Goal: Navigation & Orientation: Find specific page/section

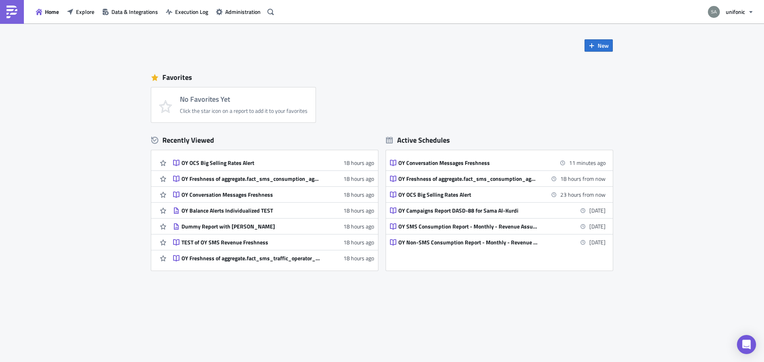
click at [282, 109] on div "Click the star icon on a report to add it to your favorites" at bounding box center [244, 110] width 128 height 7
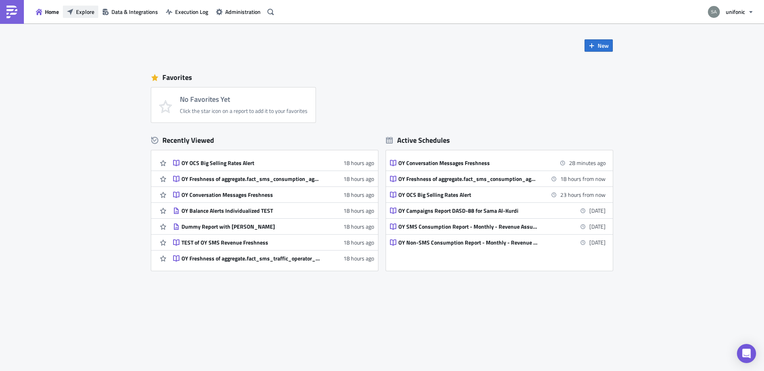
click at [89, 14] on span "Explore" at bounding box center [85, 12] width 18 height 8
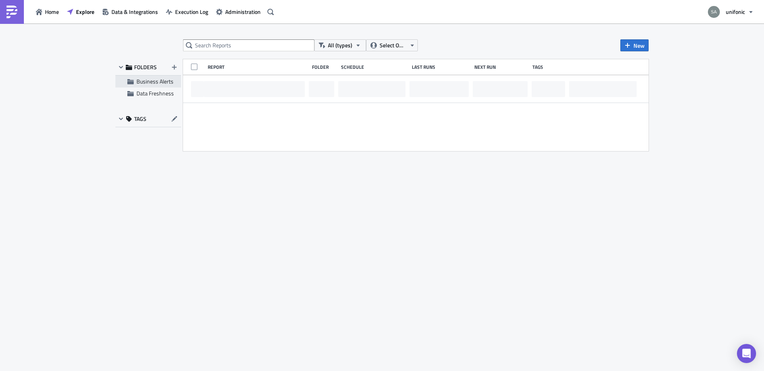
click at [147, 84] on span "Business Alerts" at bounding box center [154, 81] width 37 height 8
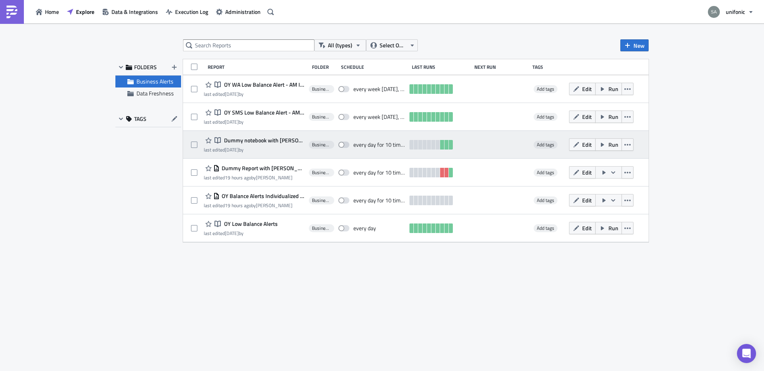
click at [284, 142] on span "Dummy notebook with [PERSON_NAME] [DATE]" at bounding box center [263, 140] width 83 height 7
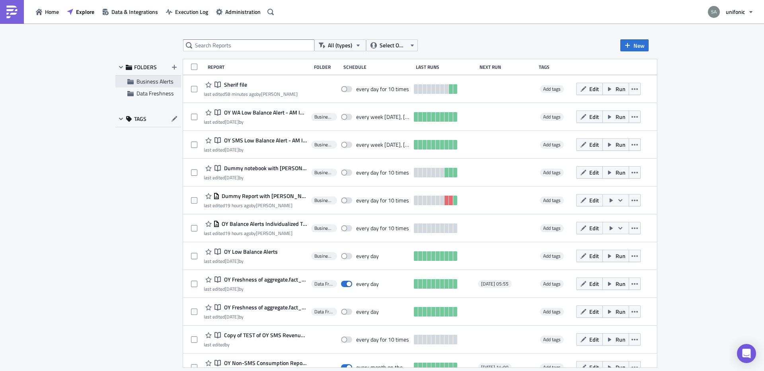
click at [153, 82] on span "Business Alerts" at bounding box center [154, 81] width 37 height 8
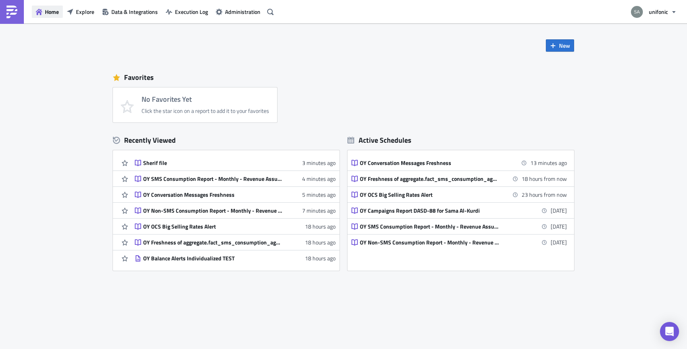
click at [47, 13] on span "Home" at bounding box center [52, 12] width 14 height 8
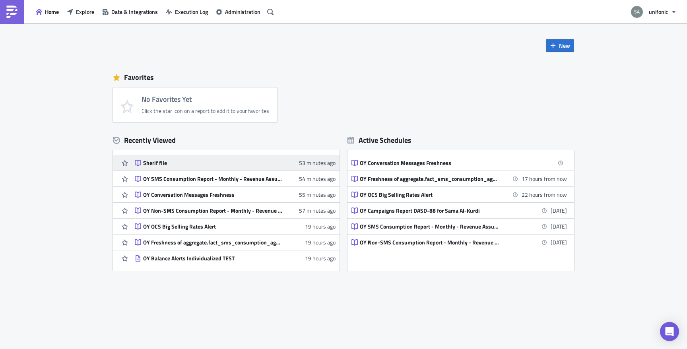
click at [159, 160] on div "Sherif file" at bounding box center [212, 163] width 139 height 7
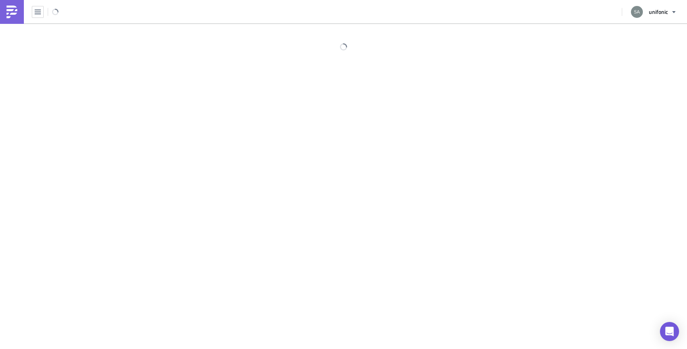
click at [159, 160] on div at bounding box center [343, 186] width 687 height 327
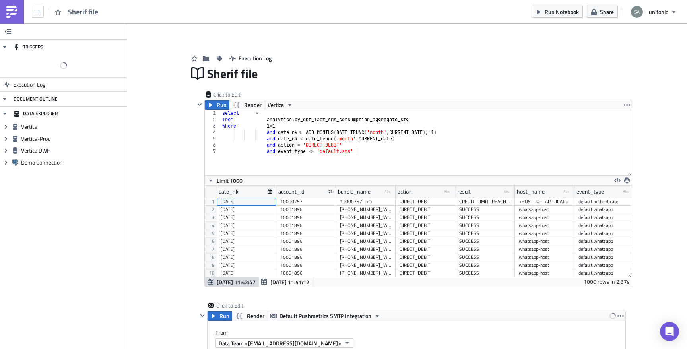
scroll to position [91, 427]
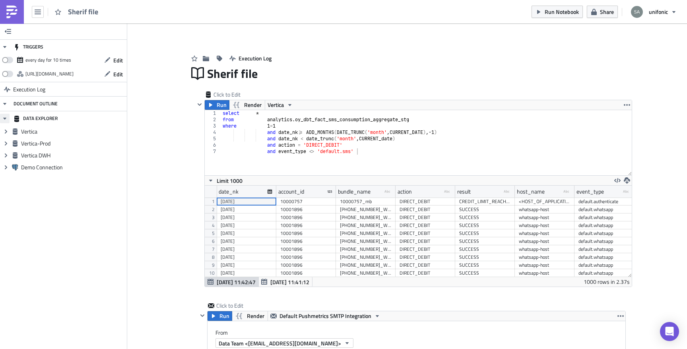
click at [6, 118] on icon "button" at bounding box center [5, 118] width 6 height 6
click at [5, 127] on span "Expand group" at bounding box center [6, 132] width 12 height 12
click at [5, 127] on span "Collapse group" at bounding box center [6, 132] width 12 height 12
click at [14, 90] on span "Execution Log" at bounding box center [29, 89] width 32 height 14
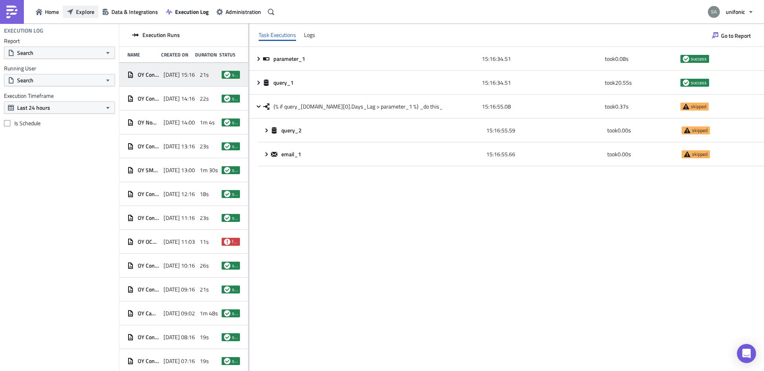
click at [85, 9] on span "Explore" at bounding box center [85, 12] width 18 height 8
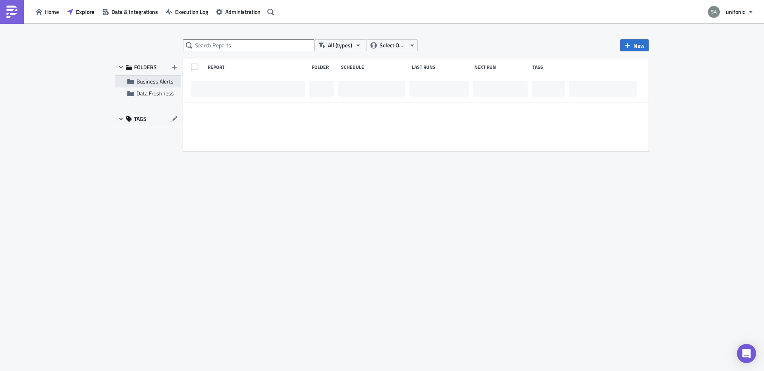
click at [150, 80] on span "Business Alerts" at bounding box center [154, 81] width 37 height 8
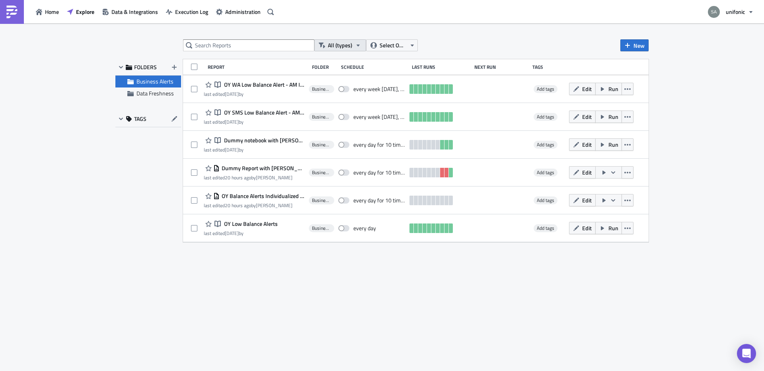
click at [345, 48] on span "All (types)" at bounding box center [340, 45] width 24 height 9
click at [383, 48] on span "Select Owner" at bounding box center [393, 45] width 27 height 9
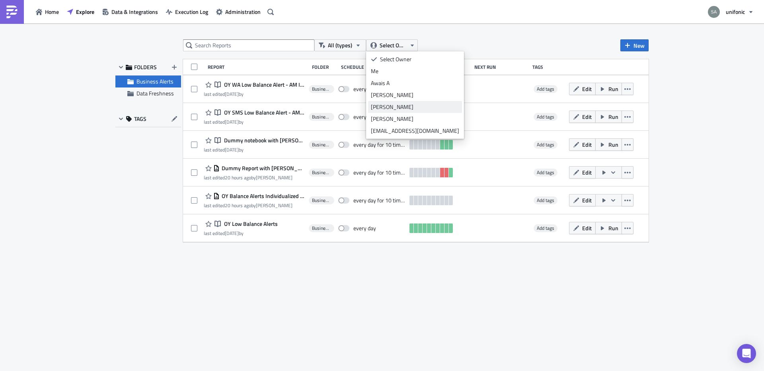
click at [389, 108] on div "[PERSON_NAME]" at bounding box center [415, 107] width 88 height 8
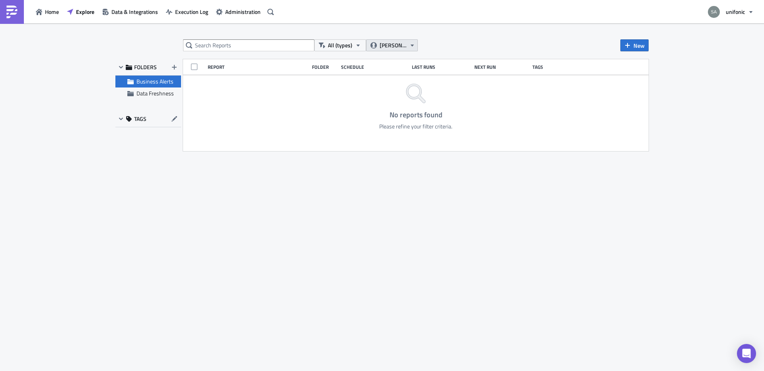
click at [392, 46] on span "[PERSON_NAME]" at bounding box center [393, 45] width 27 height 9
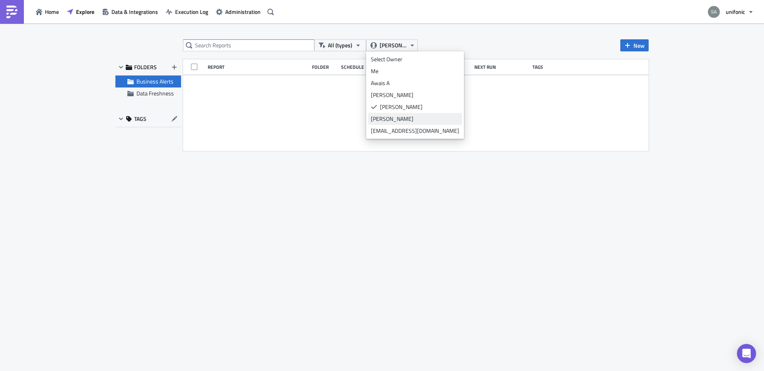
click at [387, 117] on div "Oleg Yun" at bounding box center [415, 119] width 88 height 8
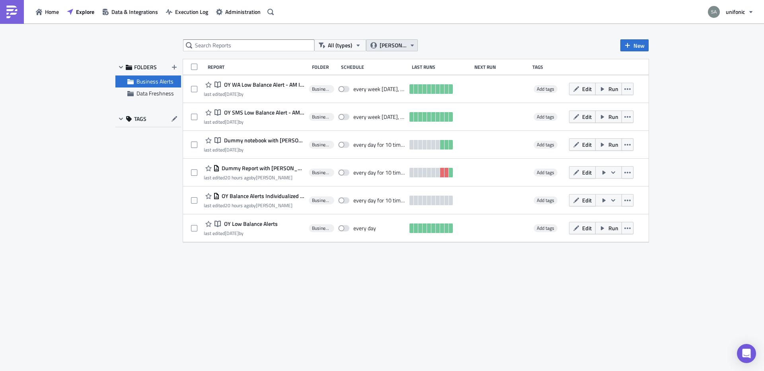
click at [389, 49] on span "Oleg Yun" at bounding box center [393, 45] width 27 height 9
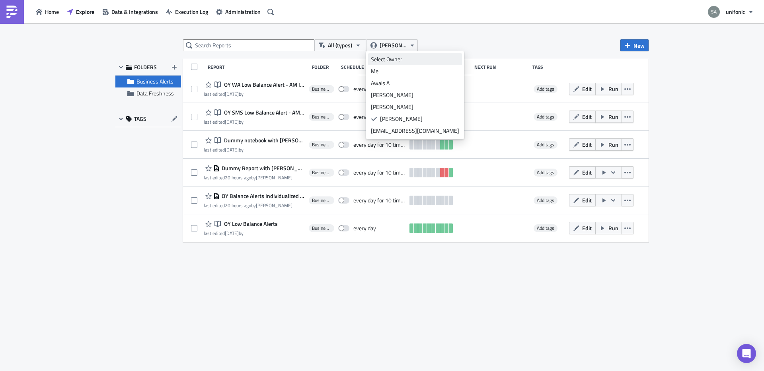
click at [386, 62] on div "Select Owner" at bounding box center [415, 59] width 88 height 8
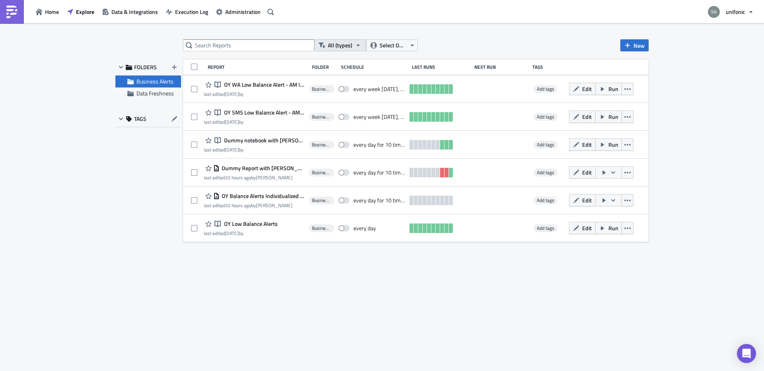
click at [335, 51] on button "All (types)" at bounding box center [340, 45] width 52 height 12
click at [335, 60] on div "All (types)" at bounding box center [359, 59] width 62 height 8
click at [169, 96] on span "Data Freshness" at bounding box center [154, 93] width 37 height 8
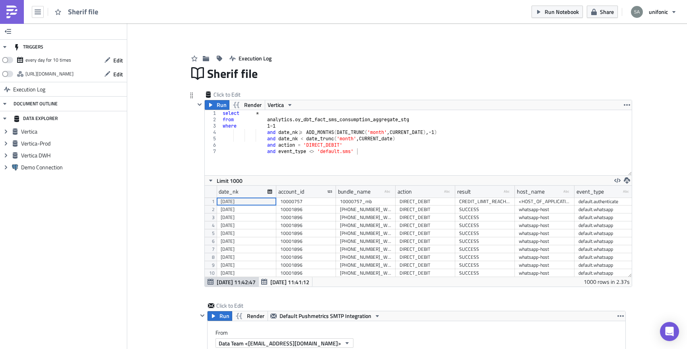
scroll to position [91, 427]
click at [12, 18] on link at bounding box center [12, 12] width 24 height 24
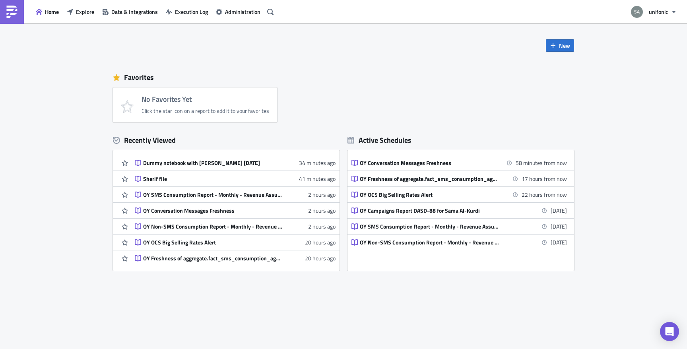
click at [351, 141] on icon at bounding box center [351, 140] width 7 height 7
click at [664, 12] on span "unifonic" at bounding box center [658, 12] width 19 height 8
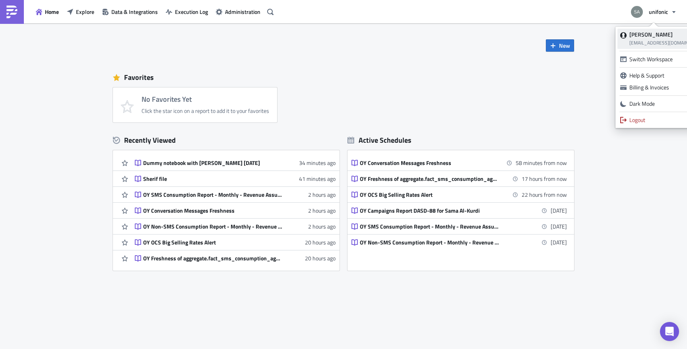
click at [635, 41] on span "[EMAIL_ADDRESS][DOMAIN_NAME]" at bounding box center [668, 43] width 76 height 8
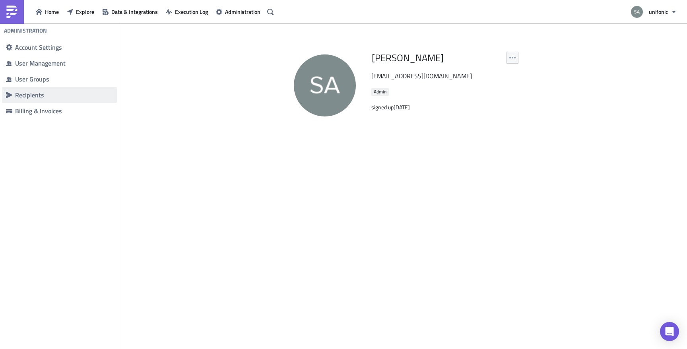
click at [92, 92] on div "Recipients" at bounding box center [64, 95] width 98 height 8
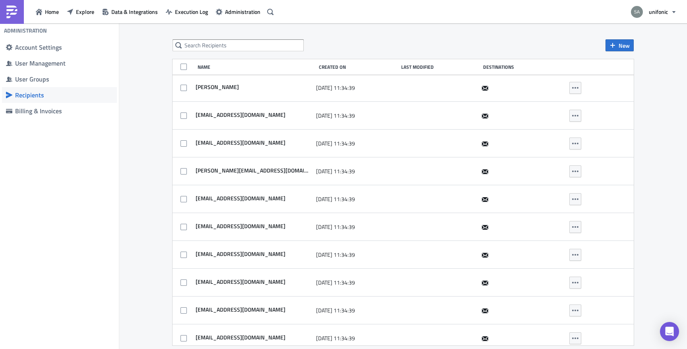
scroll to position [65, 0]
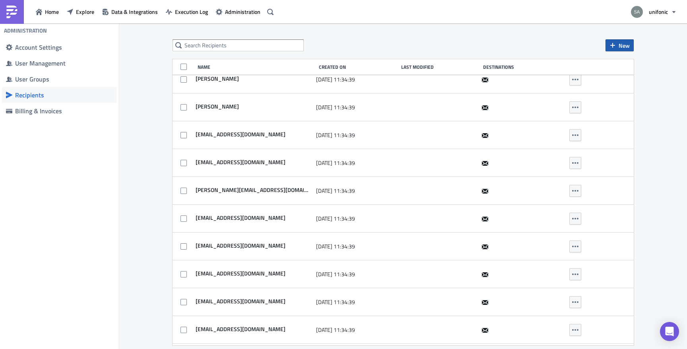
click at [607, 47] on button "New" at bounding box center [620, 45] width 28 height 12
click at [579, 36] on div "New Name Created On Last Modified Destinations [PERSON_NAME] [DATE] 11:34:39 Aw…" at bounding box center [403, 186] width 568 height 327
click at [59, 81] on div "User Groups" at bounding box center [64, 79] width 98 height 8
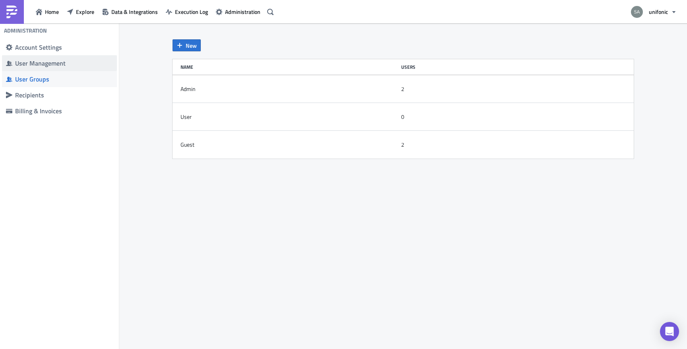
click at [56, 64] on div "User Management" at bounding box center [64, 63] width 98 height 8
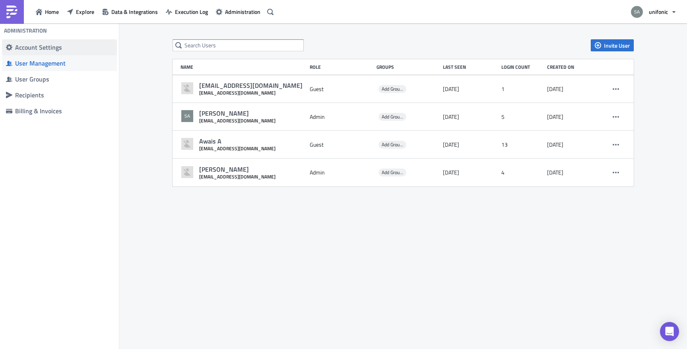
click at [53, 47] on div "Account Settings" at bounding box center [64, 47] width 98 height 8
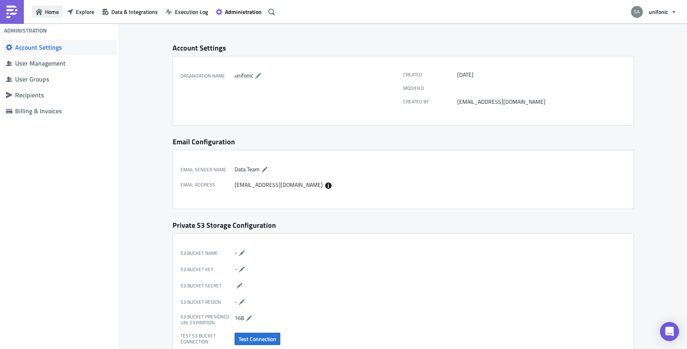
click at [47, 14] on span "Home" at bounding box center [52, 12] width 14 height 8
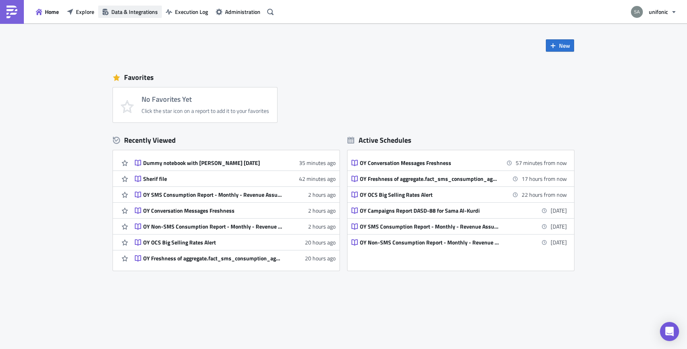
click at [133, 13] on span "Data & Integrations" at bounding box center [134, 12] width 47 height 8
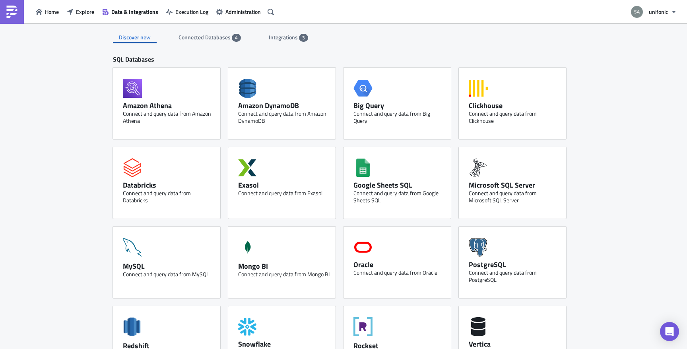
click at [216, 36] on span "Connected Databases" at bounding box center [205, 37] width 53 height 8
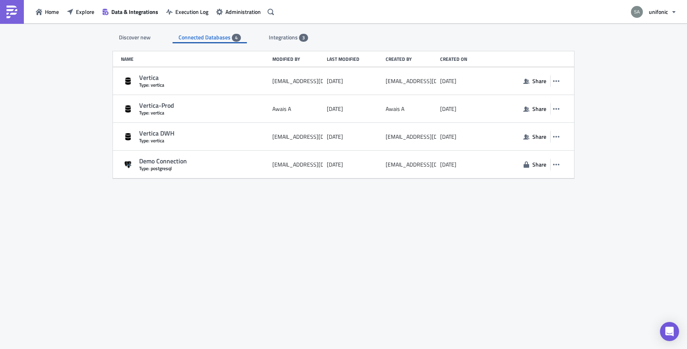
click at [280, 41] on span "Integrations" at bounding box center [284, 37] width 30 height 8
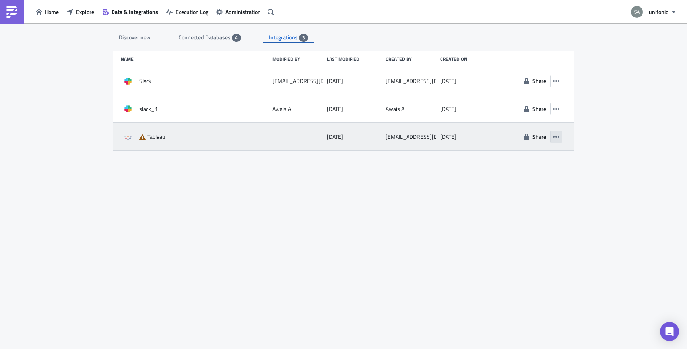
click at [559, 141] on button "button" at bounding box center [557, 137] width 12 height 12
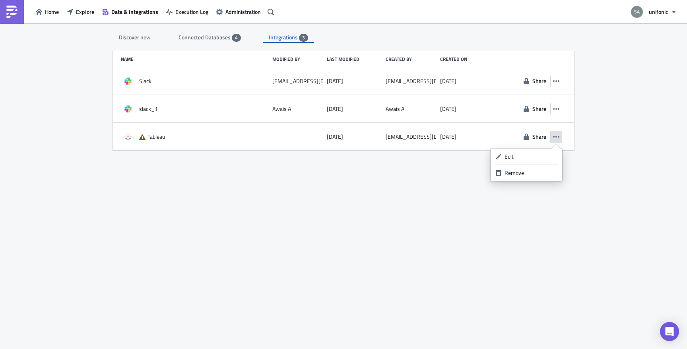
click at [538, 150] on ul "Edit Remove" at bounding box center [527, 165] width 72 height 32
click at [537, 152] on link "Edit" at bounding box center [527, 157] width 68 height 12
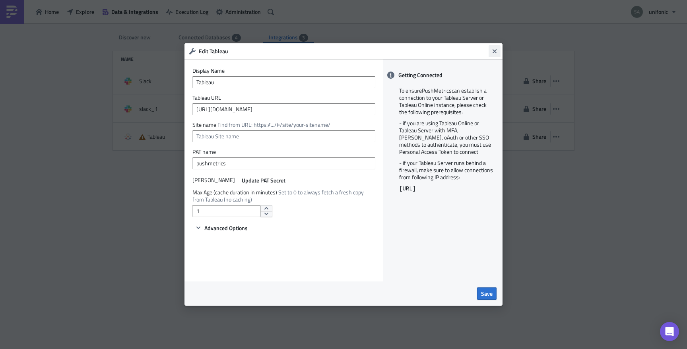
click at [494, 51] on icon "Close" at bounding box center [495, 51] width 4 height 4
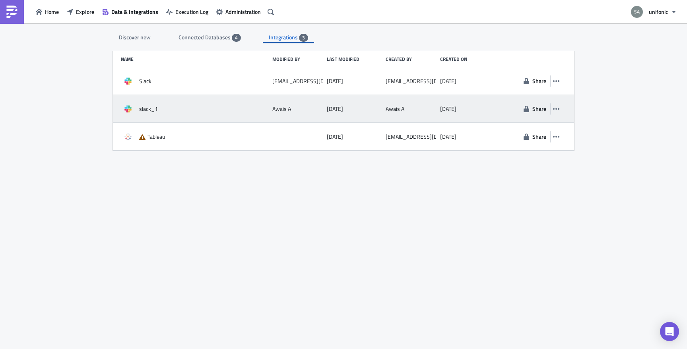
click at [565, 107] on div "slack_1 Awais A [DATE] Awais A [DATE] Share" at bounding box center [344, 109] width 462 height 28
click at [559, 108] on icon "button" at bounding box center [556, 109] width 6 height 2
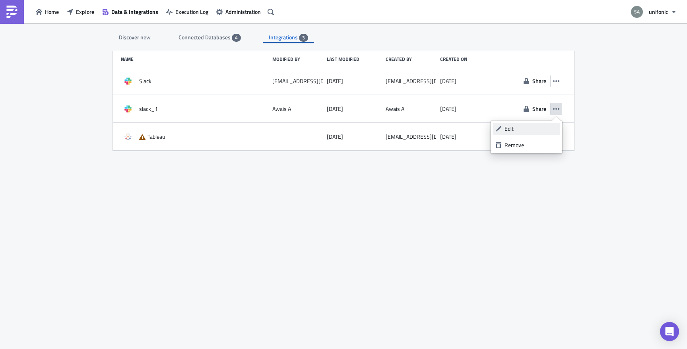
click at [536, 128] on div "Edit" at bounding box center [531, 129] width 53 height 8
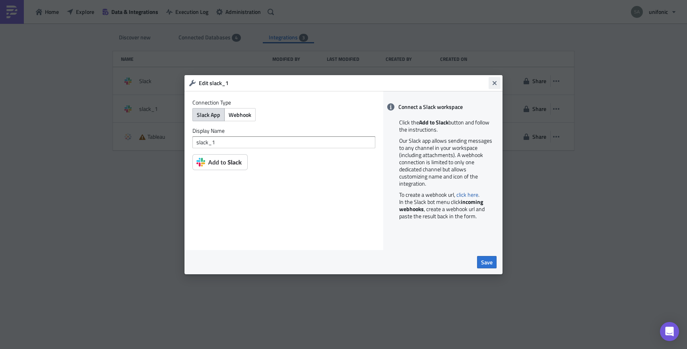
click at [495, 85] on icon "Close" at bounding box center [495, 83] width 6 height 6
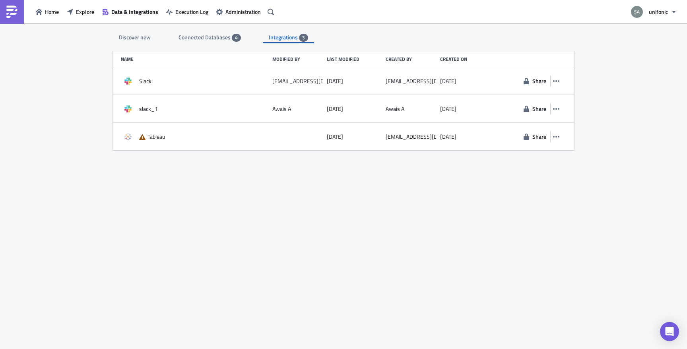
click at [134, 36] on div "Discover new" at bounding box center [135, 37] width 44 height 12
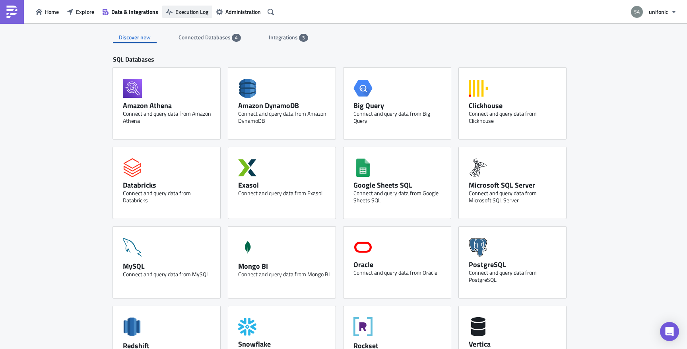
click at [199, 14] on span "Execution Log" at bounding box center [191, 12] width 33 height 8
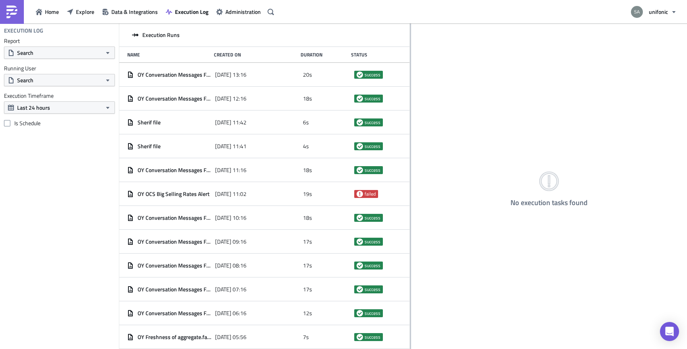
drag, startPoint x: 233, startPoint y: 119, endPoint x: 436, endPoint y: 126, distance: 203.0
click at [411, 126] on div at bounding box center [410, 186] width 1 height 327
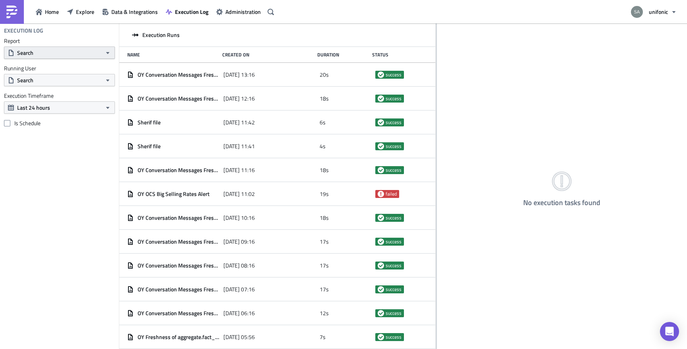
click at [72, 52] on button "Search" at bounding box center [59, 53] width 111 height 12
click at [62, 81] on button "Search" at bounding box center [59, 80] width 111 height 12
click at [63, 109] on button "Last 24 hours" at bounding box center [59, 107] width 111 height 12
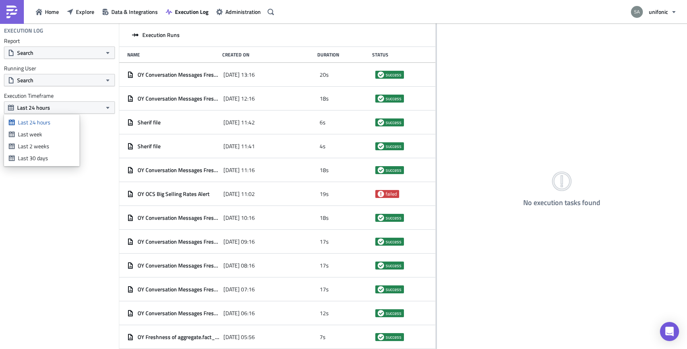
click at [89, 134] on div "Execution Log Report Search Running User Search Execution Timeframe Last 24 hou…" at bounding box center [59, 186] width 119 height 326
click at [6, 125] on span at bounding box center [7, 123] width 6 height 6
click at [6, 125] on input "Is Schedule" at bounding box center [8, 123] width 5 height 5
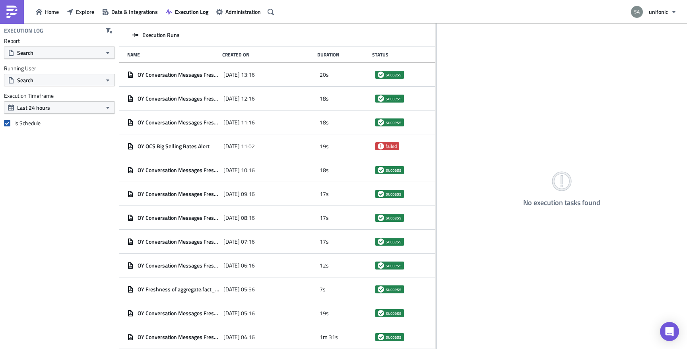
click at [6, 125] on span at bounding box center [7, 123] width 6 height 6
click at [6, 125] on input "Is Schedule" at bounding box center [8, 123] width 5 height 5
checkbox input "false"
click at [50, 12] on span "Home" at bounding box center [52, 12] width 14 height 8
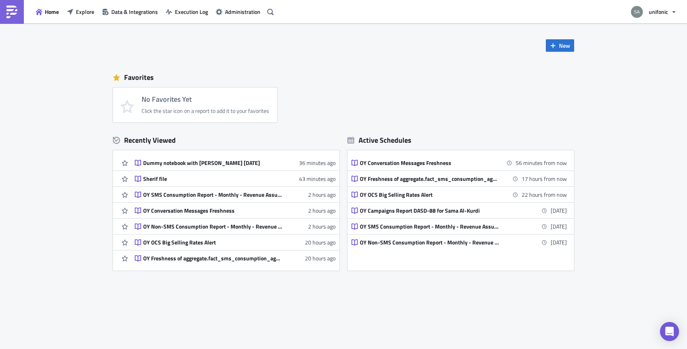
click at [16, 18] on img at bounding box center [12, 12] width 13 height 13
click at [115, 13] on span "Data & Integrations" at bounding box center [134, 12] width 47 height 8
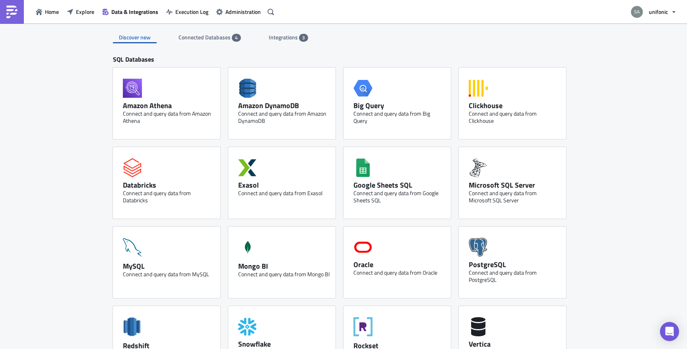
click at [83, 4] on div "Home Explore Data & Integrations Execution Log Administration" at bounding box center [138, 11] width 277 height 23
click at [83, 9] on span "Explore" at bounding box center [85, 12] width 18 height 8
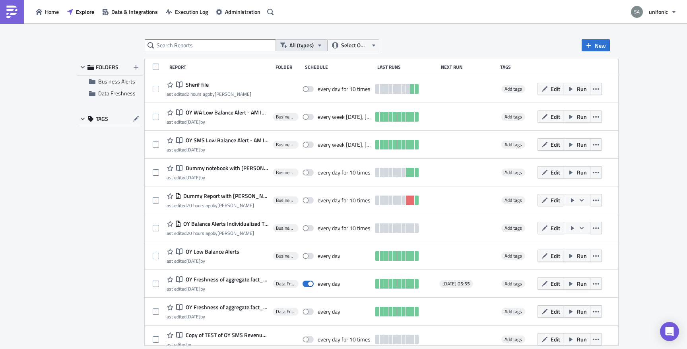
click at [300, 46] on span "All (types)" at bounding box center [302, 45] width 24 height 9
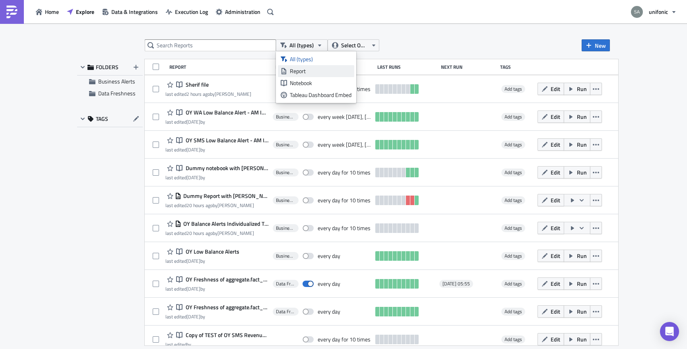
click at [298, 71] on div "Report" at bounding box center [321, 71] width 62 height 8
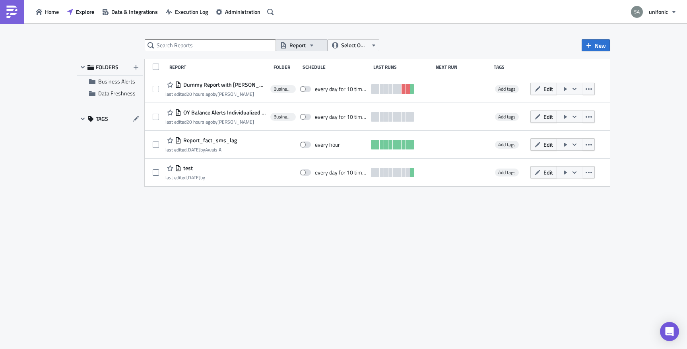
click at [300, 47] on span "Report" at bounding box center [298, 45] width 16 height 9
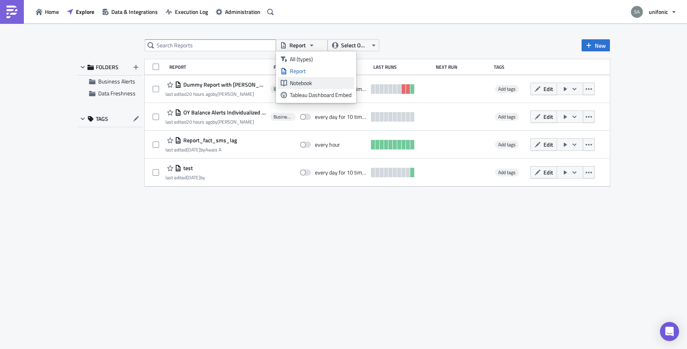
click at [298, 79] on div "Notebook" at bounding box center [321, 83] width 62 height 8
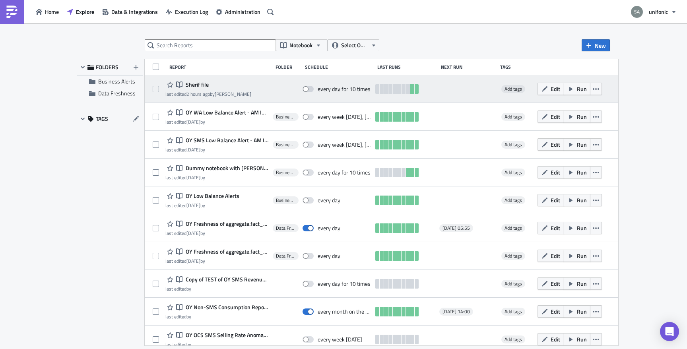
click at [205, 85] on span "Sherif file" at bounding box center [196, 84] width 25 height 7
